Goal: Find specific page/section: Find specific page/section

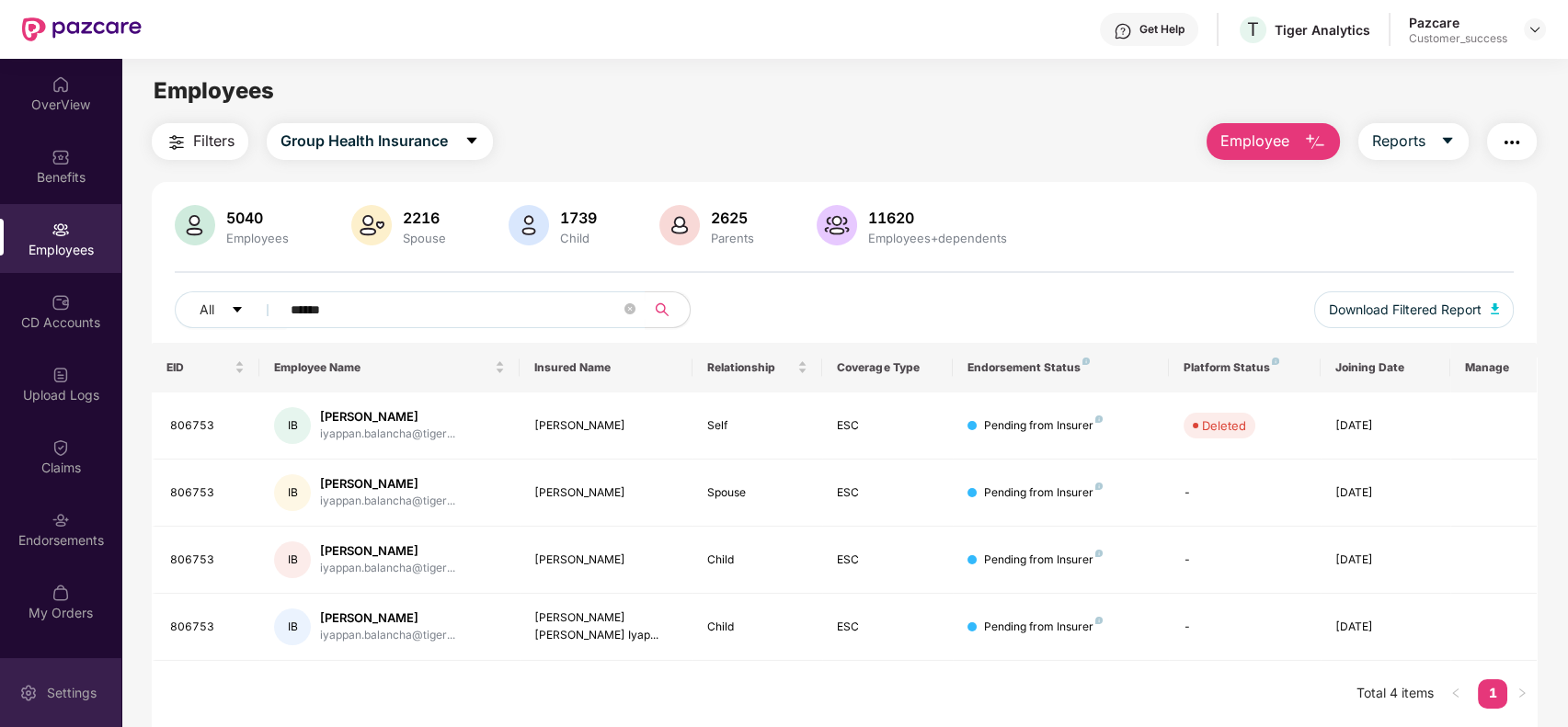
click at [59, 701] on div "Settings" at bounding box center [71, 692] width 61 height 18
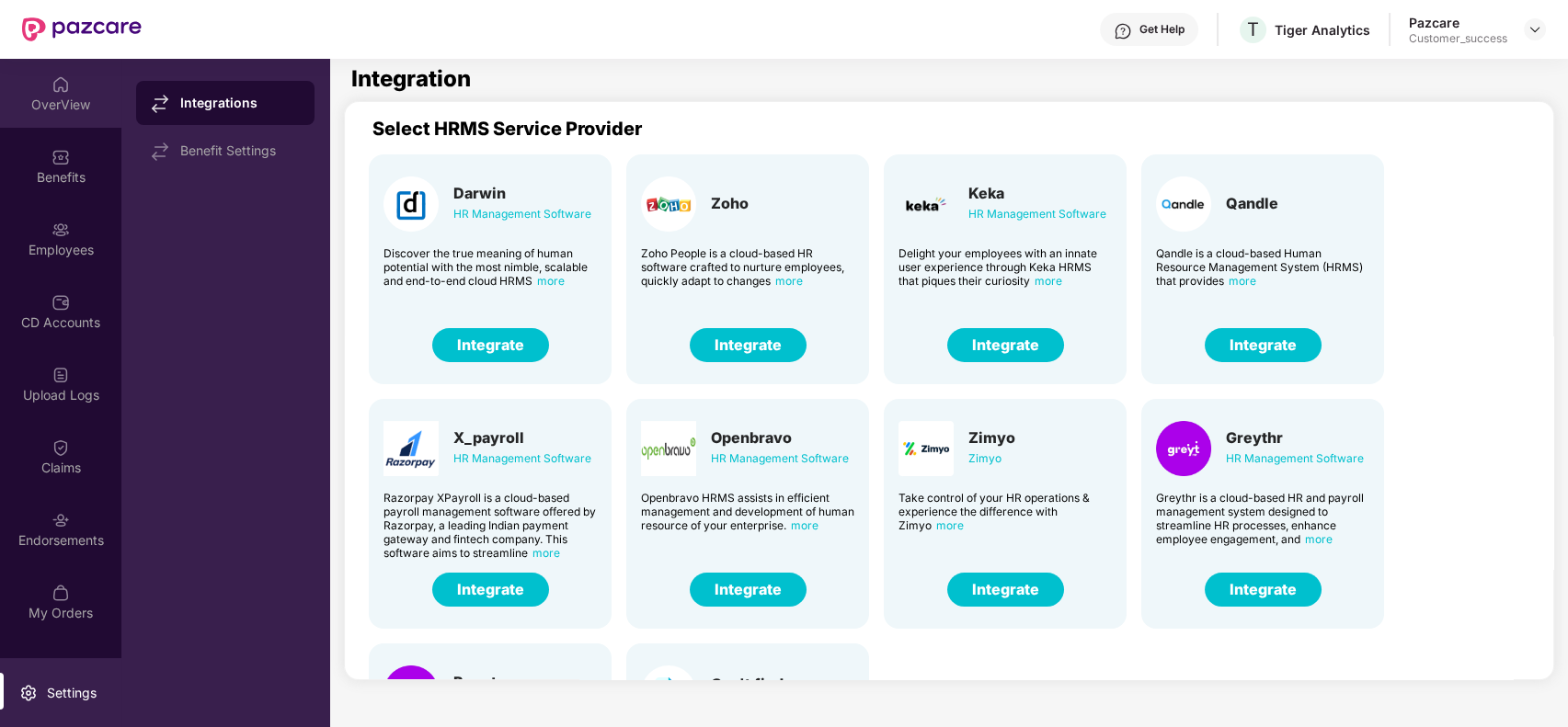
click at [70, 100] on div "OverView" at bounding box center [61, 104] width 121 height 18
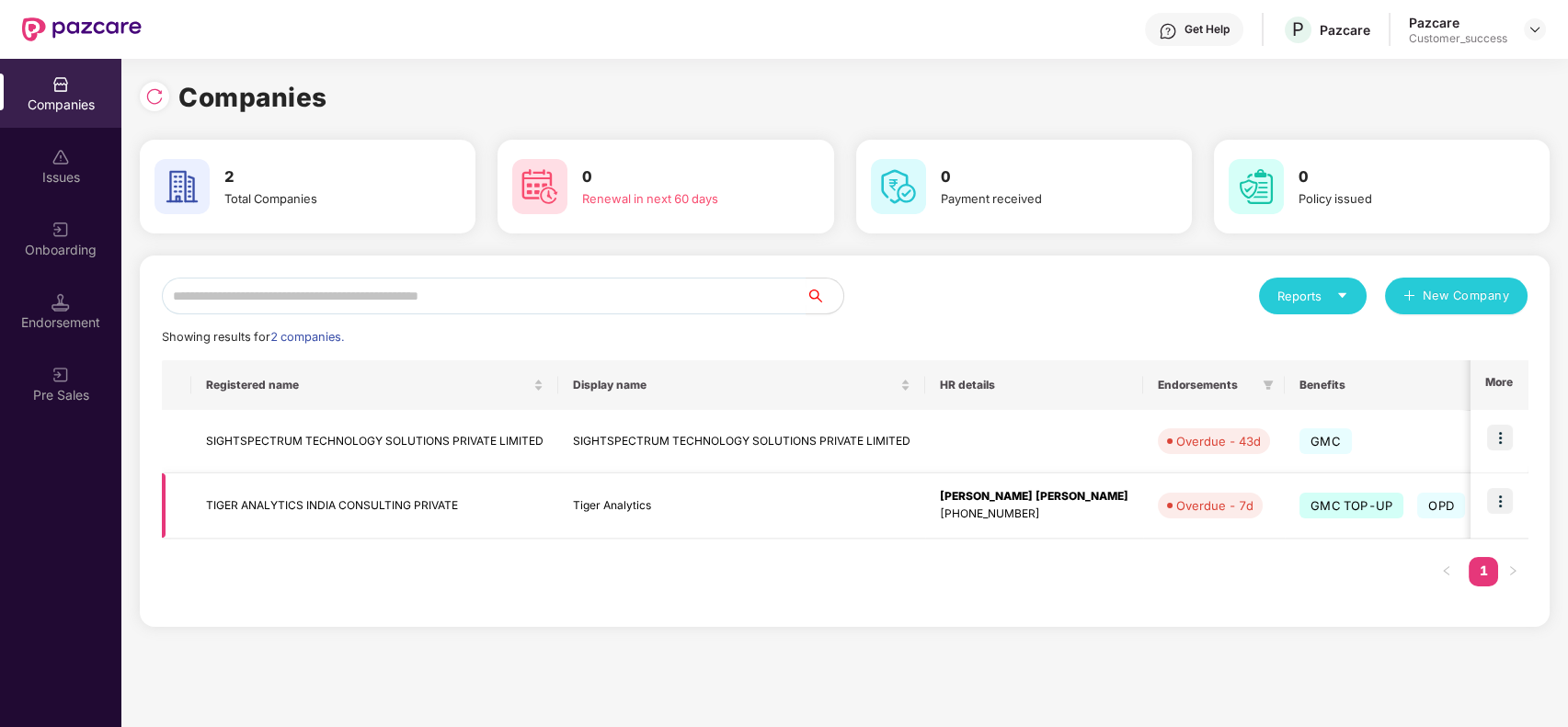
click at [796, 513] on td "Tiger Analytics" at bounding box center [742, 506] width 367 height 65
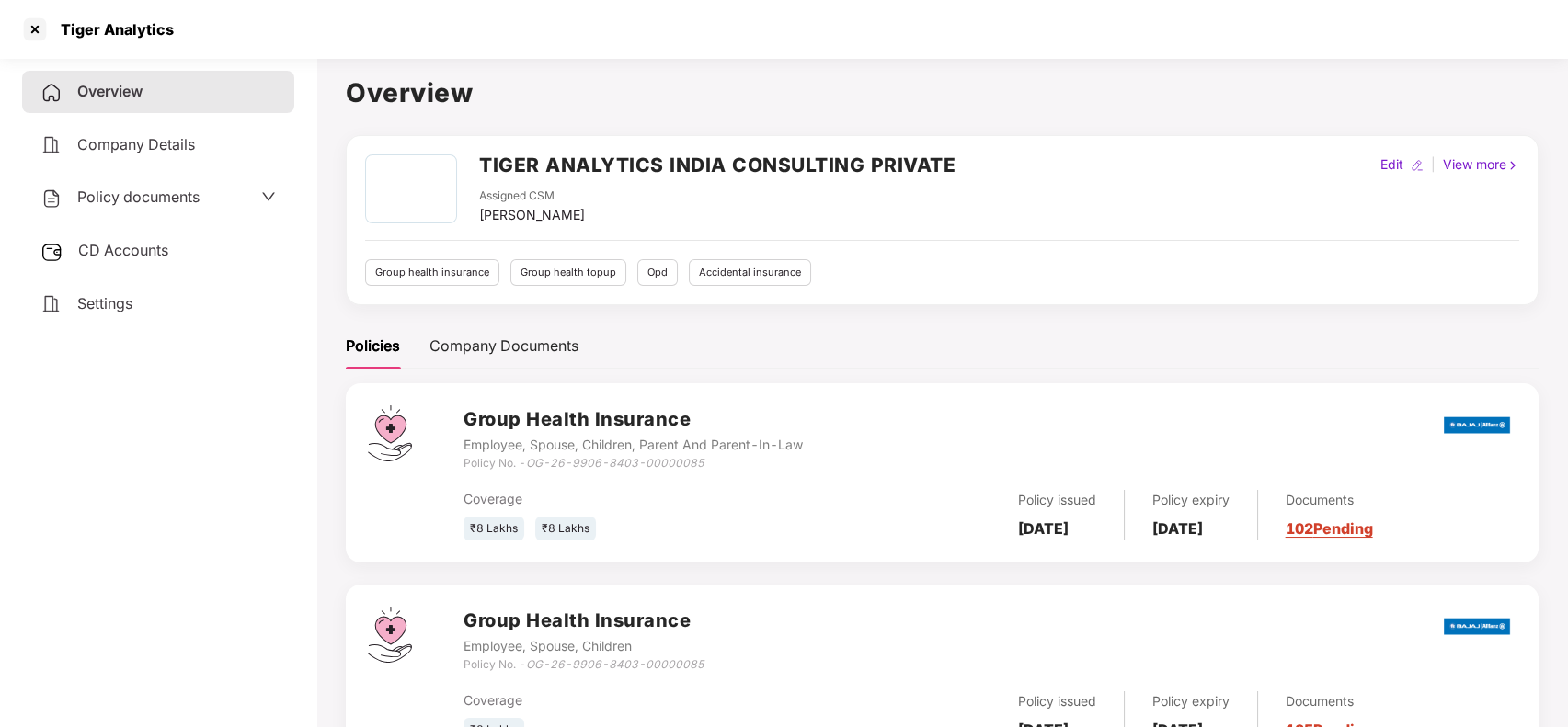
click at [226, 201] on div "Policy documents" at bounding box center [158, 197] width 236 height 24
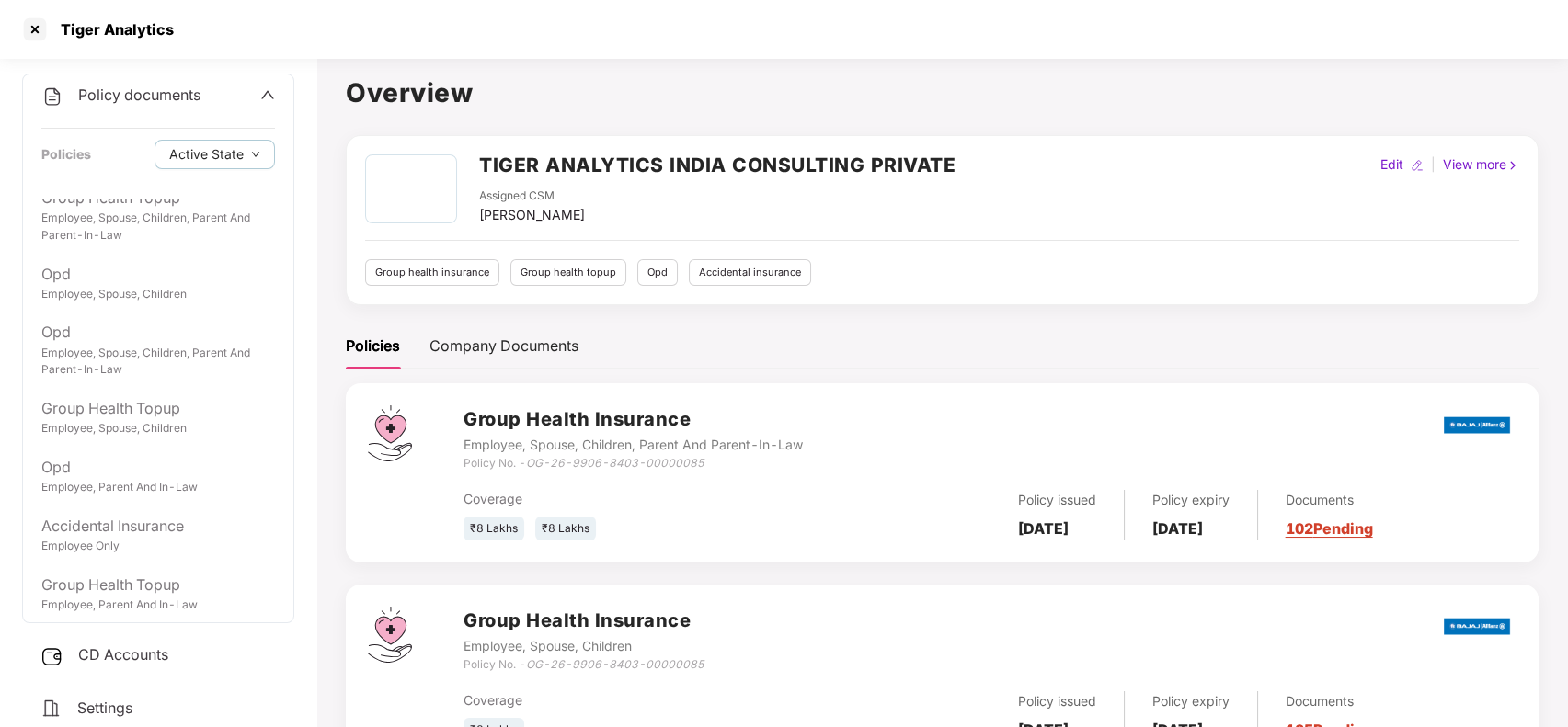
click at [535, 97] on h1 "Overview" at bounding box center [943, 93] width 1193 height 40
click at [500, 93] on h1 "Overview" at bounding box center [943, 93] width 1193 height 40
